Goal: Transaction & Acquisition: Purchase product/service

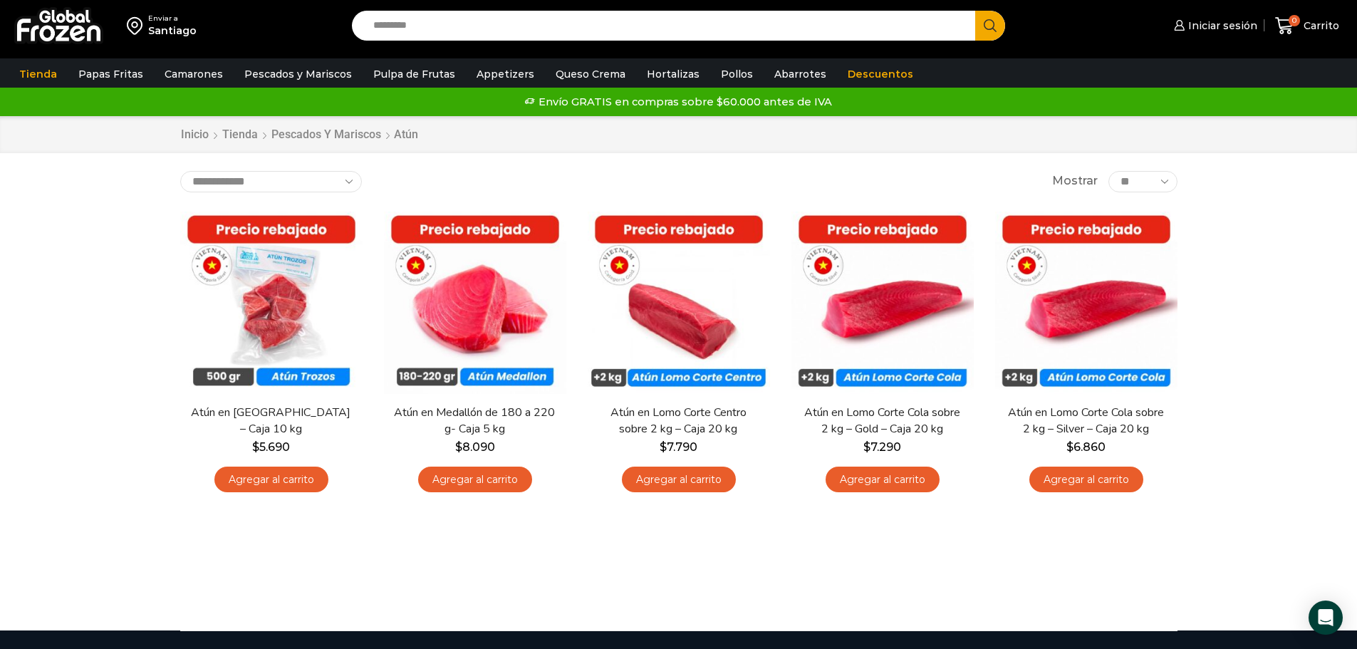
click at [429, 27] on input "Search input" at bounding box center [667, 26] width 602 height 30
type input "*"
type input "**********"
click at [975, 11] on button "Search" at bounding box center [990, 26] width 30 height 30
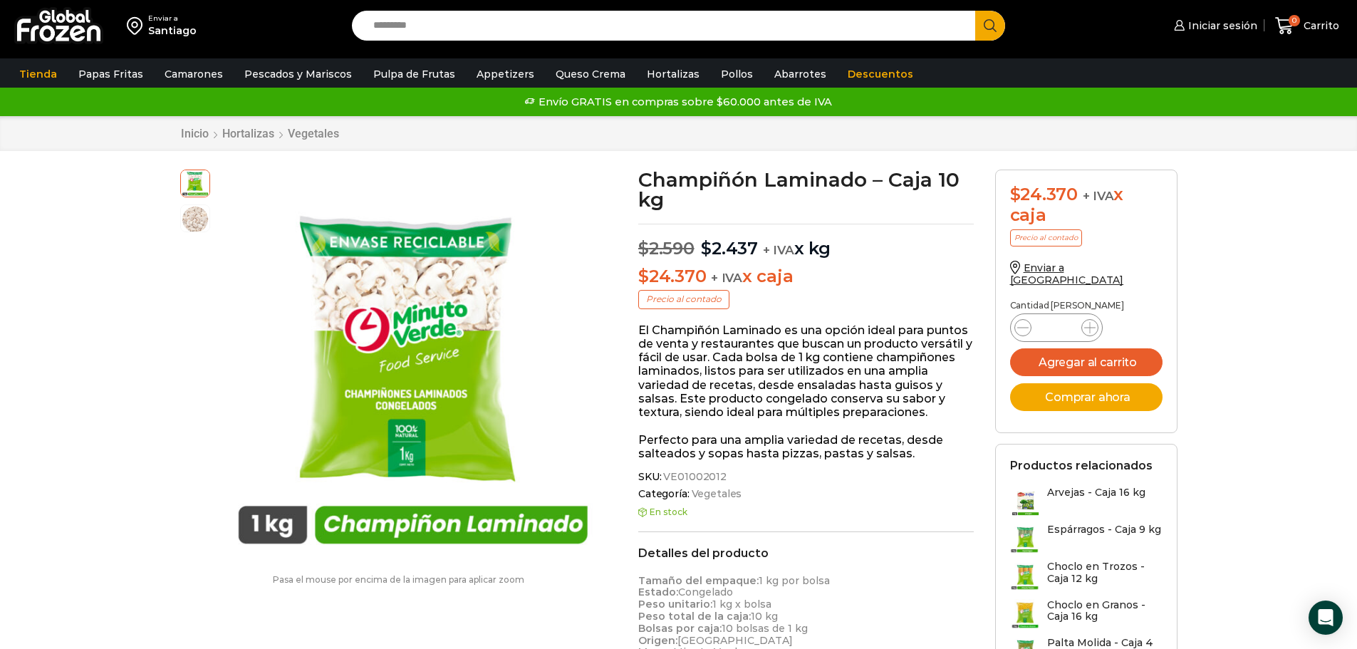
click at [894, 263] on div "Champiñón Laminado – Caja 10 kg $ 2.590 Original price was: $2.590. $ 2.437 Cur…" at bounding box center [805, 587] width 357 height 837
click at [865, 276] on p "$ 24.370 + IVA x caja" at bounding box center [805, 276] width 335 height 21
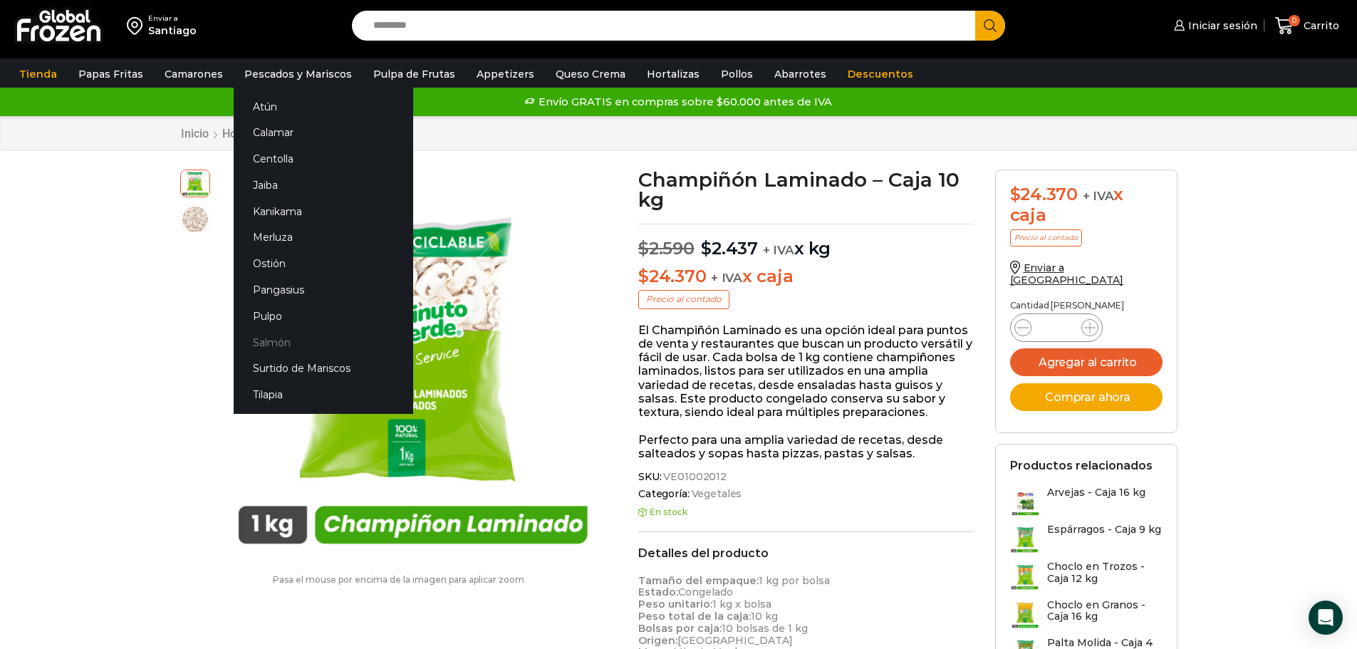
click at [268, 341] on link "Salmón" at bounding box center [323, 342] width 179 height 26
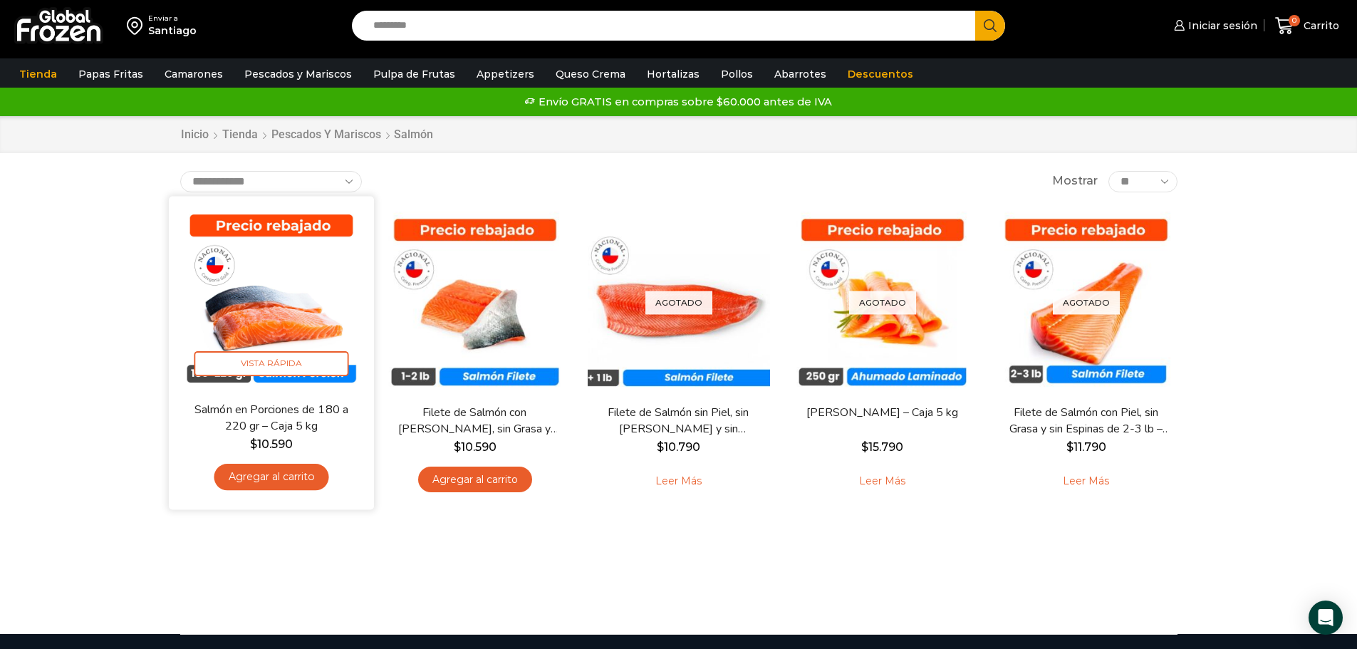
click at [292, 402] on link "Salmón en Porciones de 180 a 220 gr – Caja 5 kg" at bounding box center [270, 417] width 165 height 33
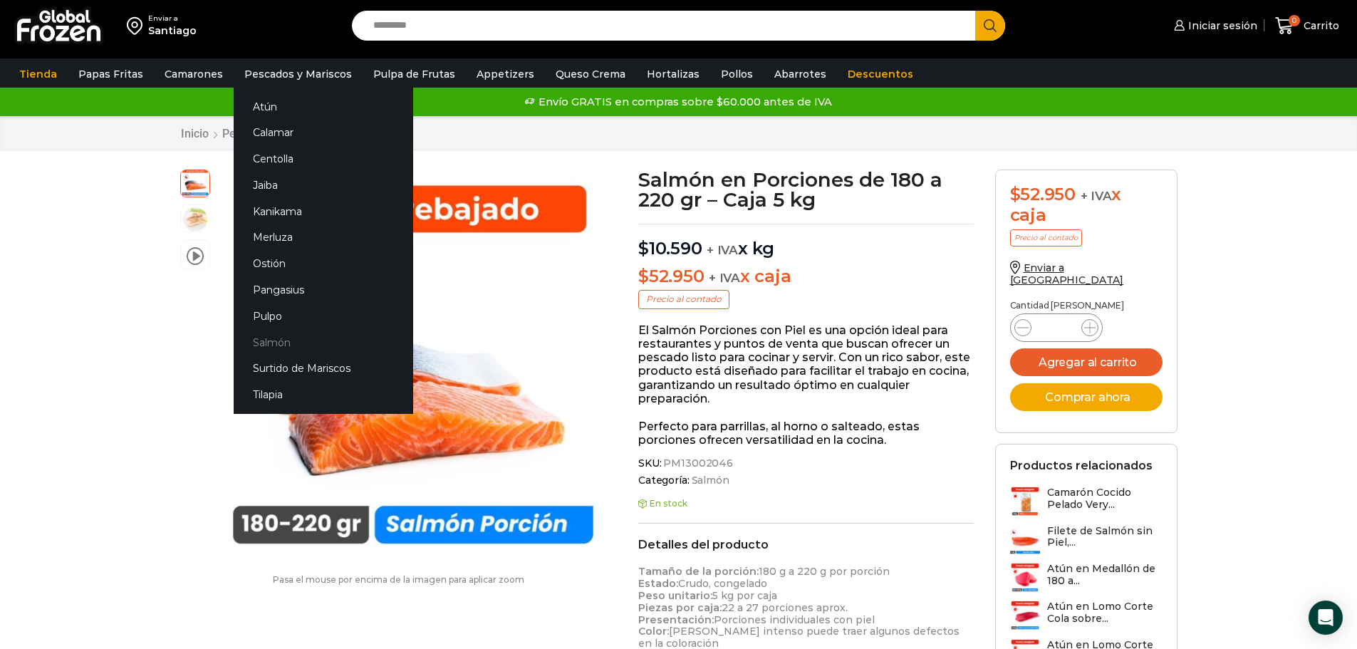
click at [276, 346] on link "Salmón" at bounding box center [323, 342] width 179 height 26
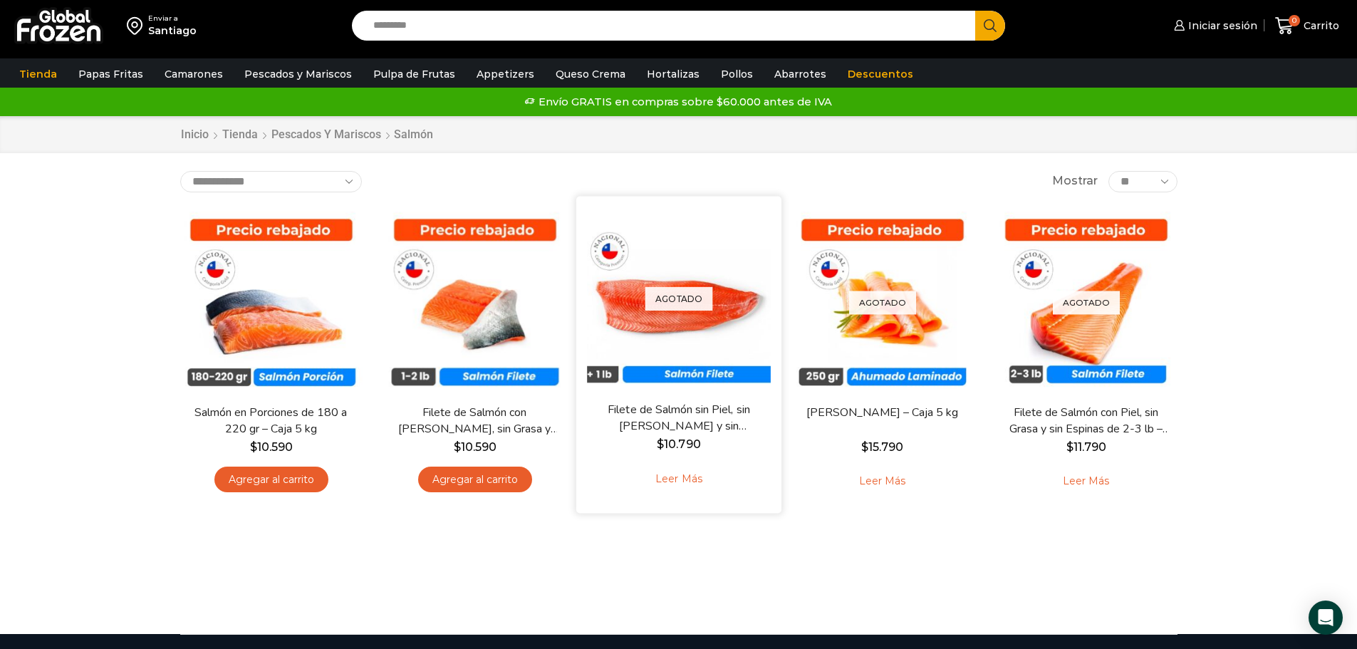
click at [732, 508] on div "Agotado [GEOGRAPHIC_DATA] Filete de Salmón sin [PERSON_NAME], sin [PERSON_NAME]…" at bounding box center [677, 354] width 205 height 317
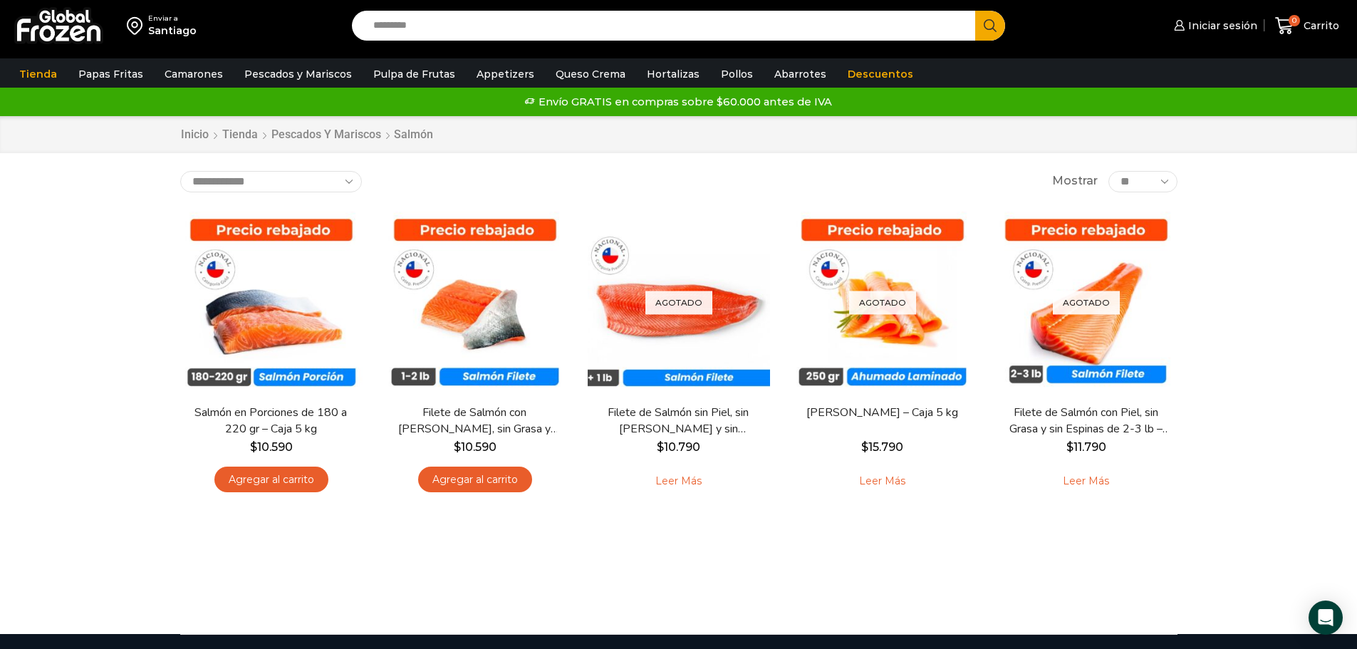
click at [533, 556] on div "**********" at bounding box center [678, 375] width 1018 height 409
drag, startPoint x: 700, startPoint y: 179, endPoint x: 1245, endPoint y: 243, distance: 549.2
click at [1263, 225] on div "Enviar a Santiago Search input Search Iniciar sesión" at bounding box center [678, 317] width 1357 height 634
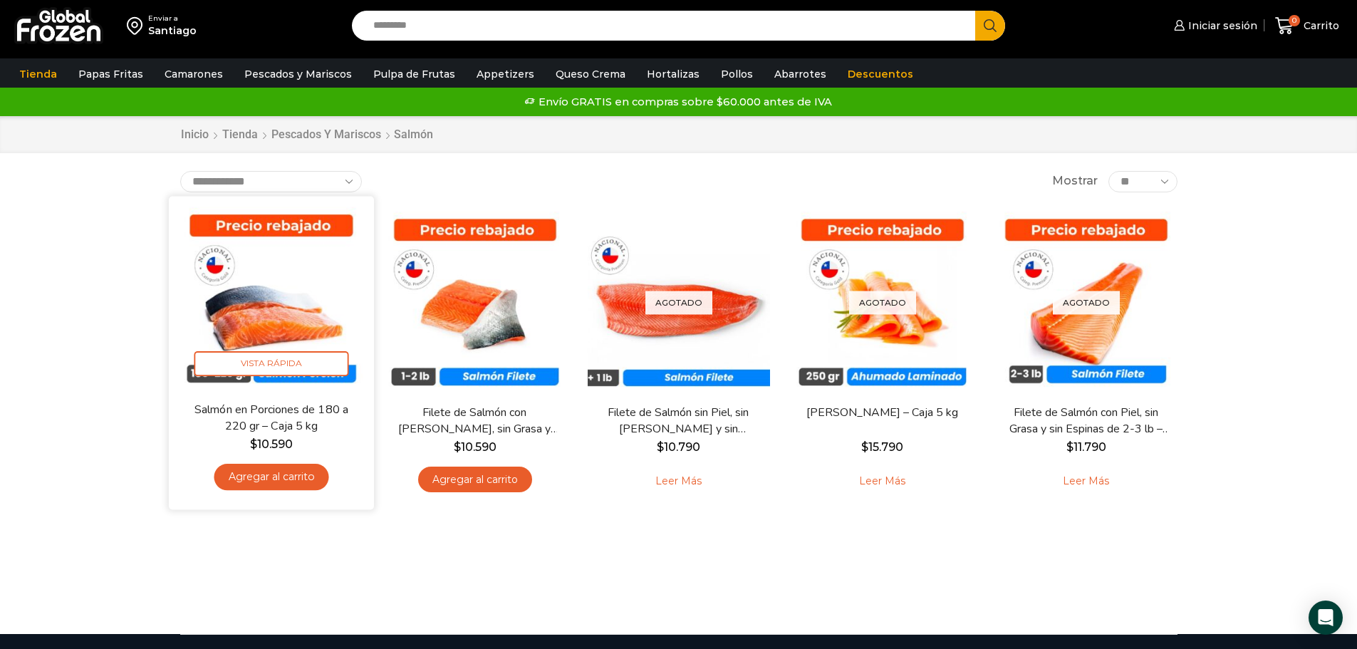
click at [273, 295] on img at bounding box center [271, 299] width 184 height 184
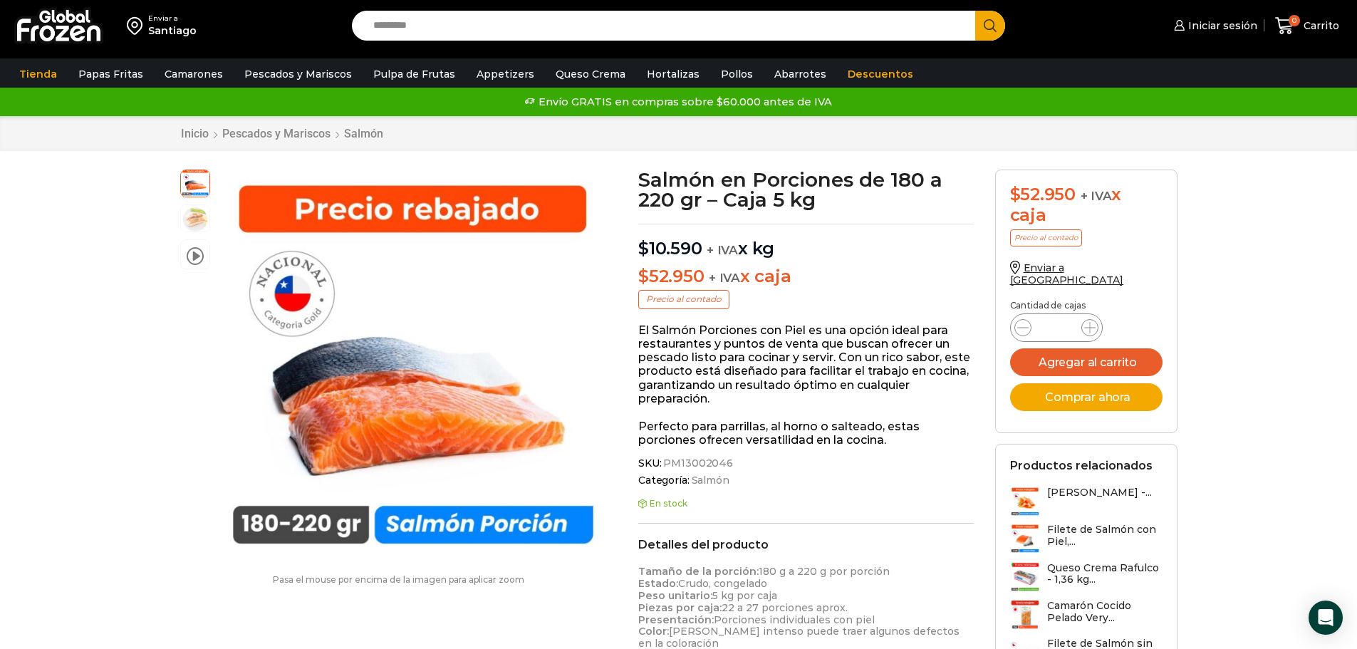
click at [835, 258] on p "$ 10.590 + IVA x kg" at bounding box center [805, 242] width 335 height 36
click at [526, 13] on input "Search input" at bounding box center [667, 26] width 602 height 30
type input "*******"
click at [975, 11] on button "Search" at bounding box center [990, 26] width 30 height 30
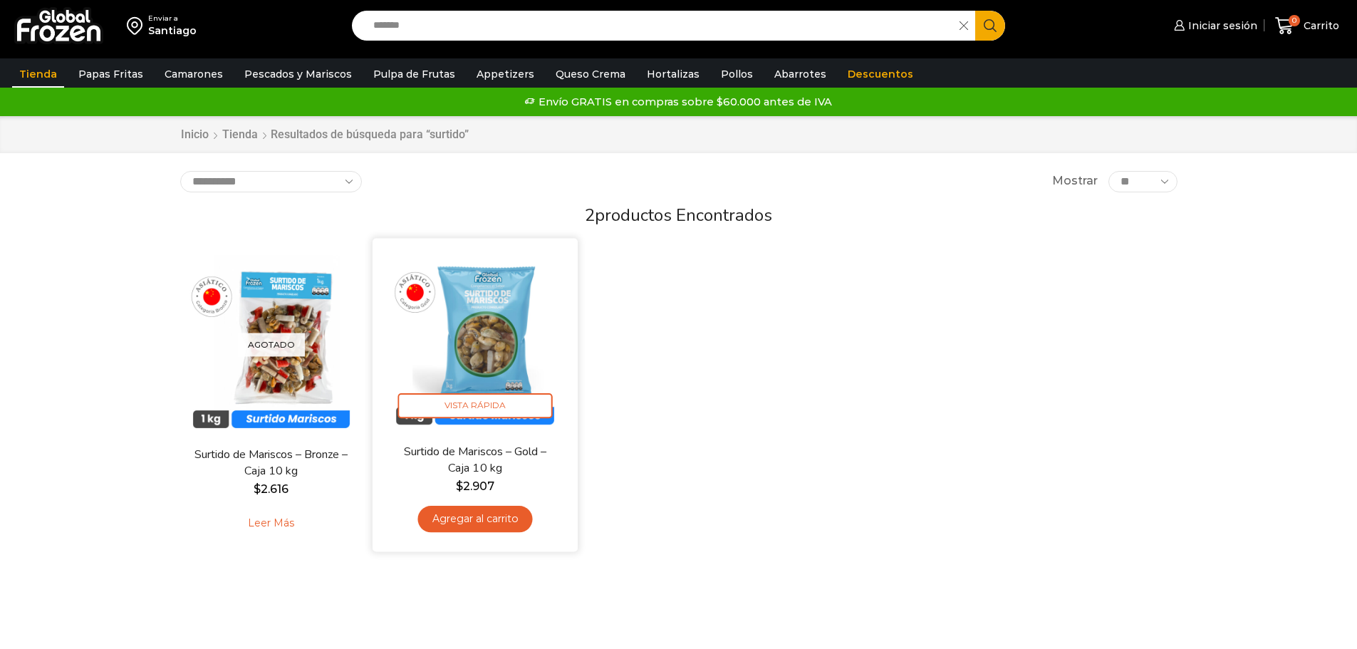
click at [526, 345] on img at bounding box center [475, 341] width 184 height 184
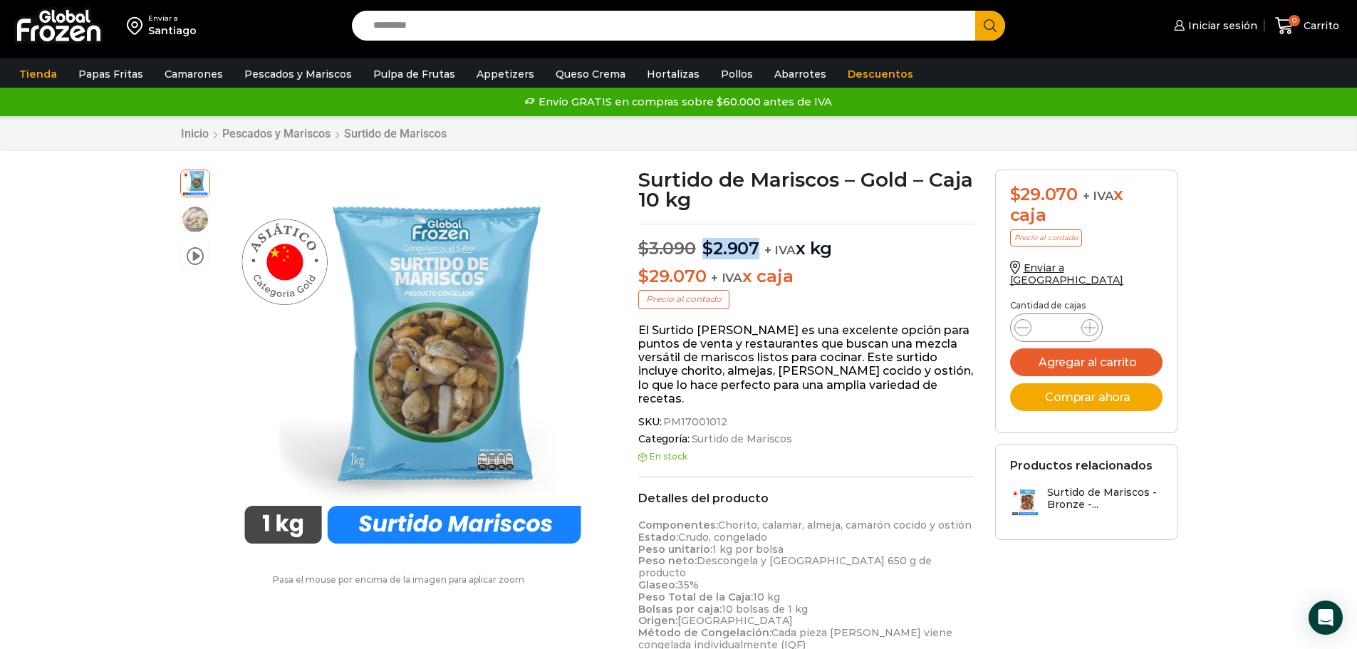
drag, startPoint x: 704, startPoint y: 246, endPoint x: 756, endPoint y: 251, distance: 52.2
click at [756, 251] on bdi "$ 2.907" at bounding box center [730, 248] width 57 height 21
click at [422, 30] on input "Search input" at bounding box center [667, 26] width 602 height 30
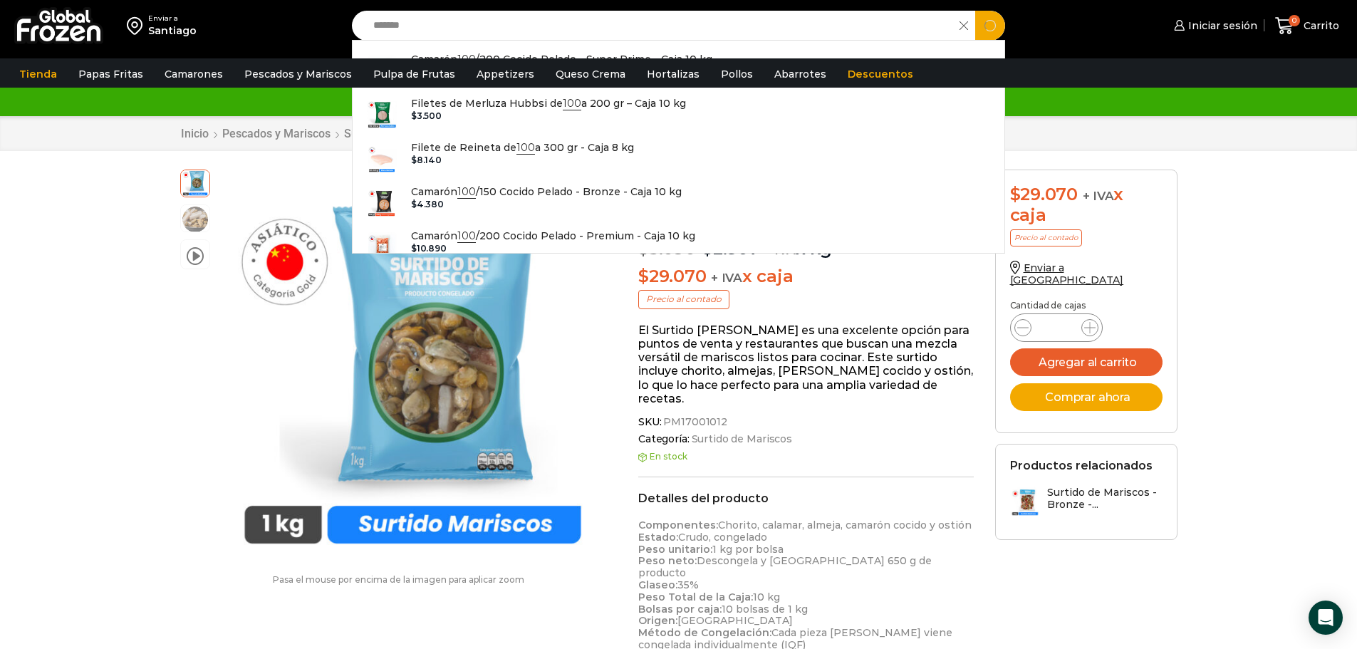
type input "*******"
click at [975, 11] on button "Search" at bounding box center [990, 26] width 30 height 30
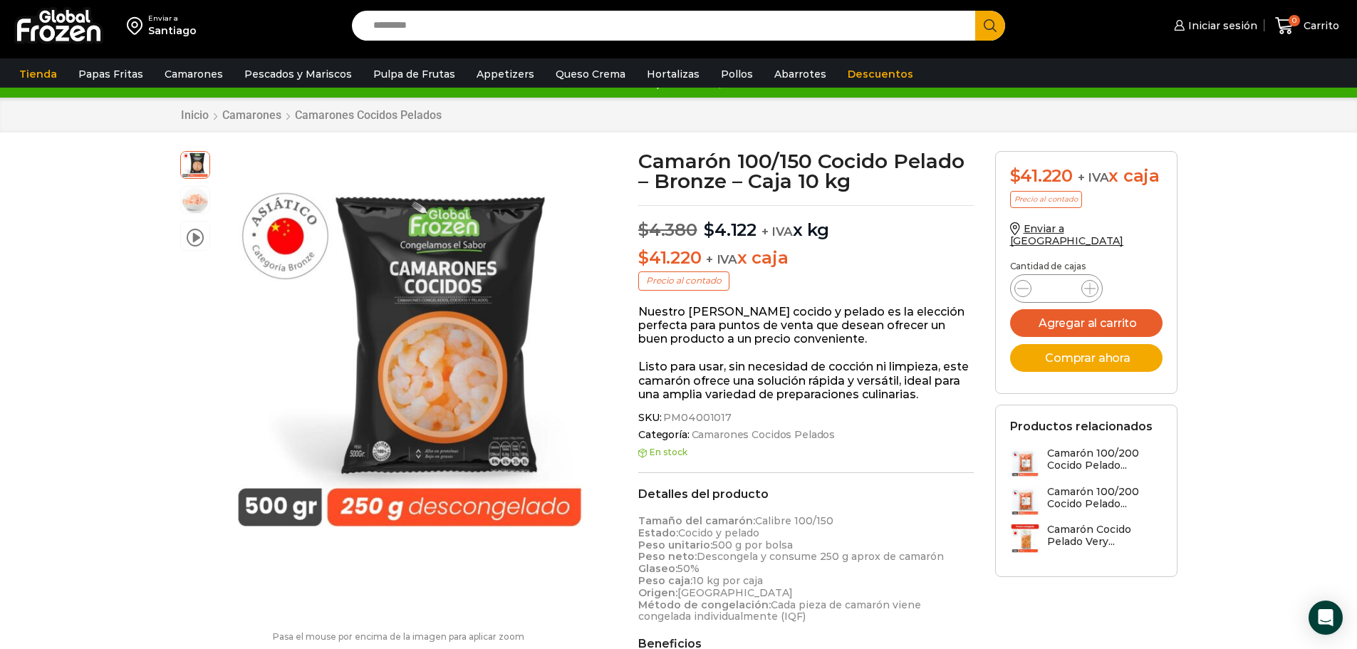
scroll to position [1, 0]
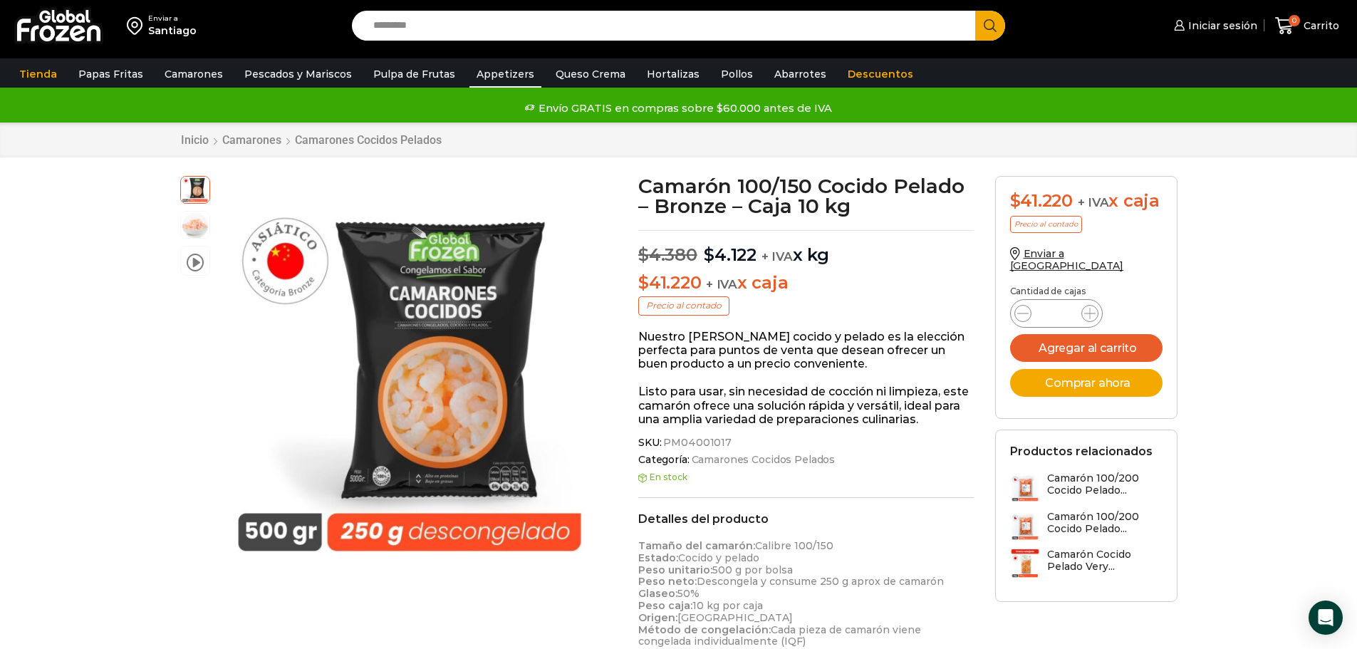
click at [486, 73] on link "Appetizers" at bounding box center [505, 74] width 72 height 27
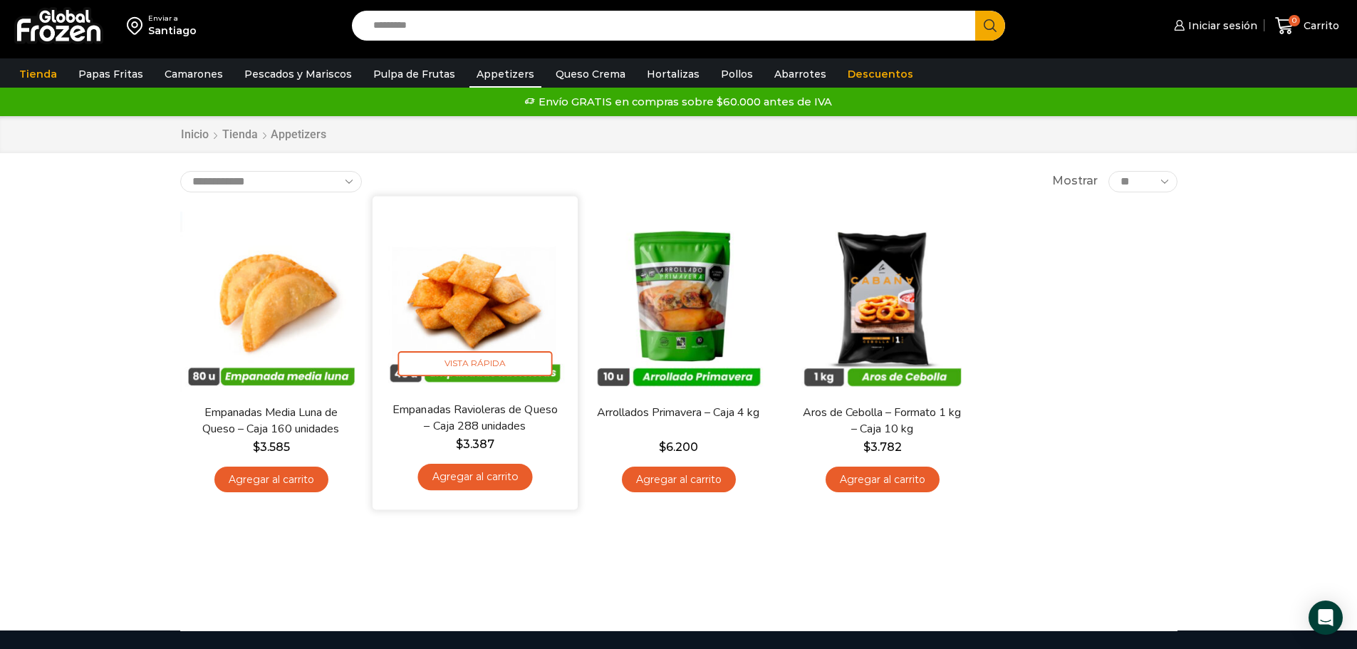
click at [495, 290] on img at bounding box center [475, 299] width 184 height 184
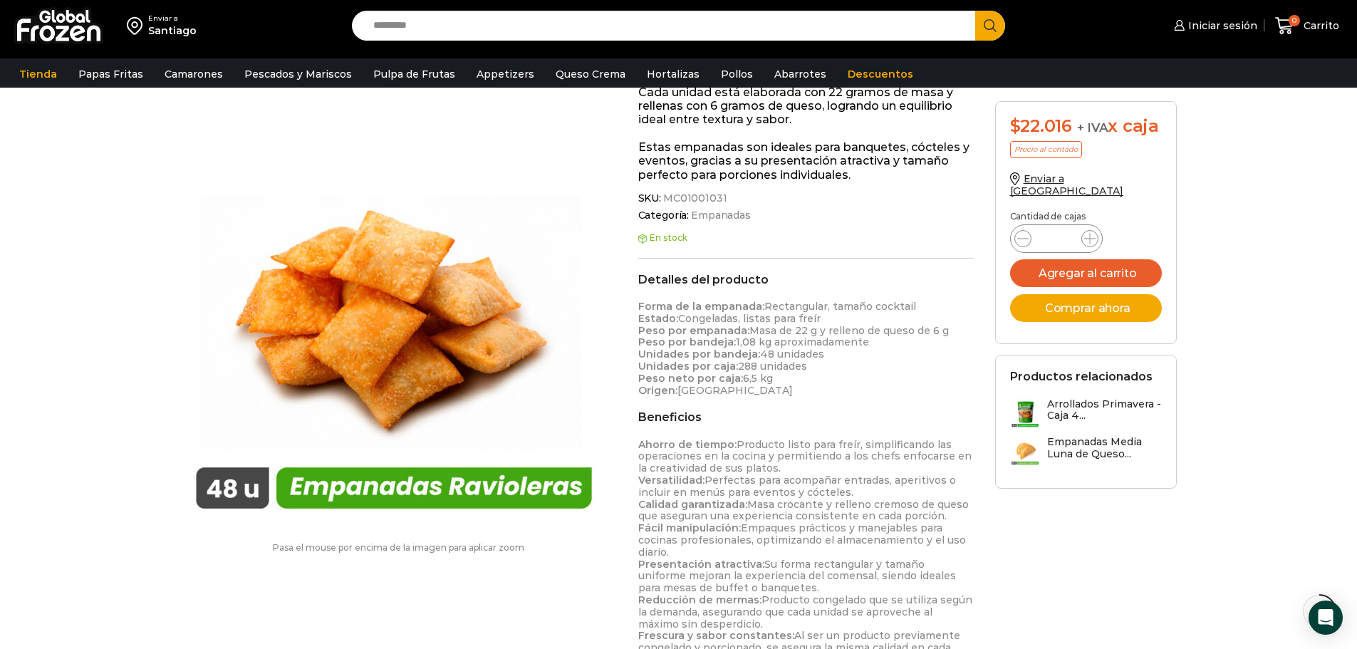
scroll to position [357, 0]
